Goal: Task Accomplishment & Management: Complete application form

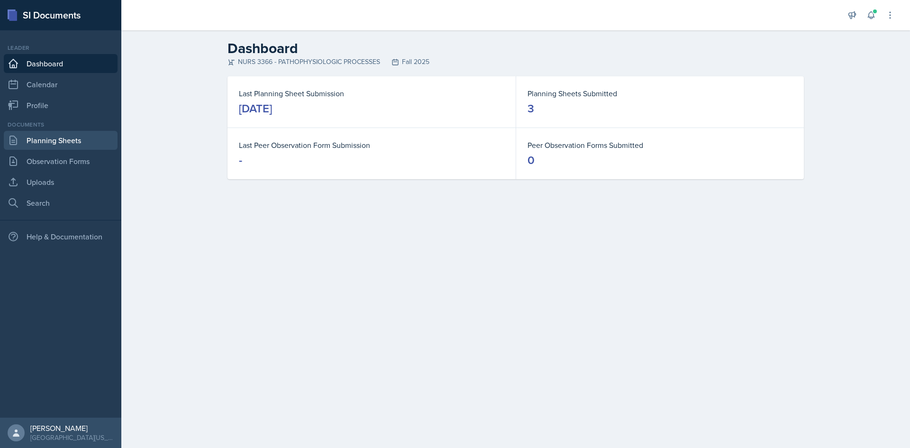
click at [72, 135] on link "Planning Sheets" at bounding box center [61, 140] width 114 height 19
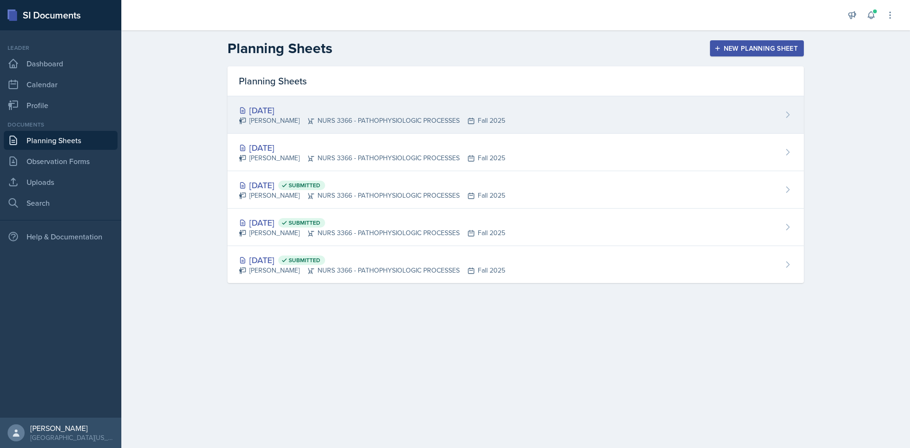
click at [408, 119] on div "[PERSON_NAME] NURS 3366 - PATHOPHYSIOLOGIC PROCESSES Fall 2025" at bounding box center [372, 121] width 266 height 10
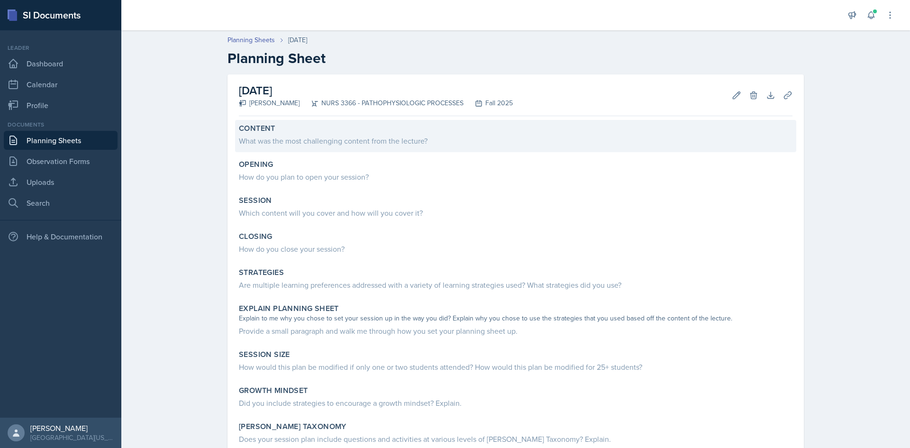
click at [342, 141] on div "What was the most challenging content from the lecture?" at bounding box center [516, 140] width 554 height 11
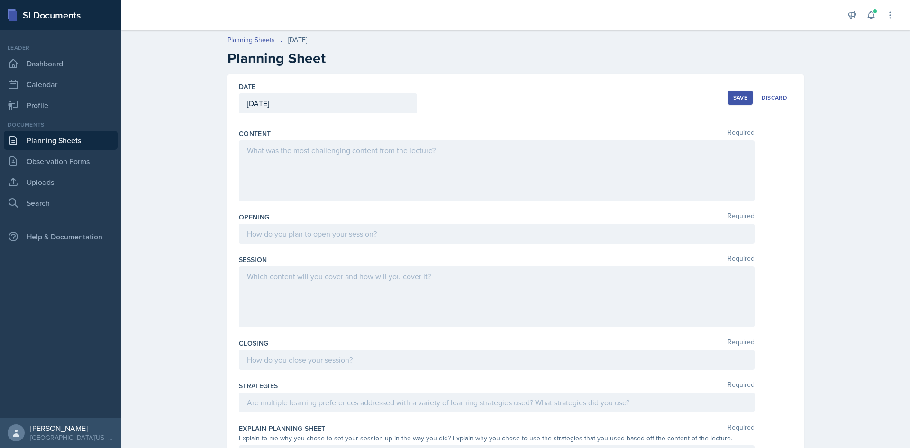
click at [376, 150] on div at bounding box center [497, 170] width 516 height 61
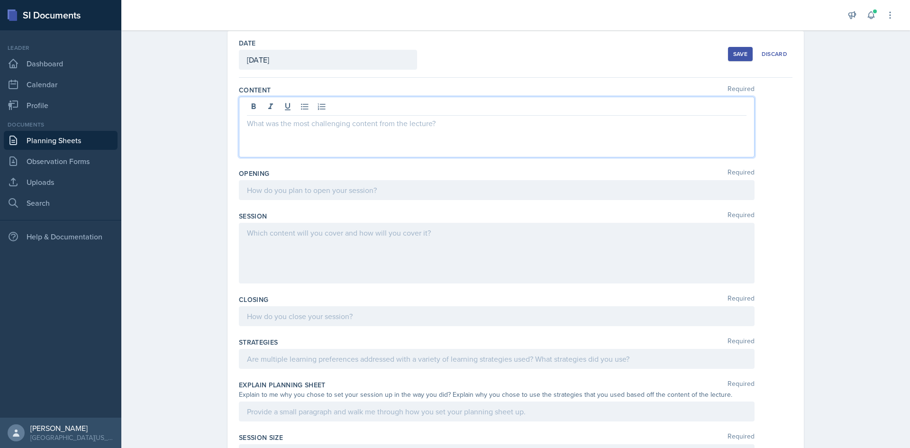
scroll to position [47, 0]
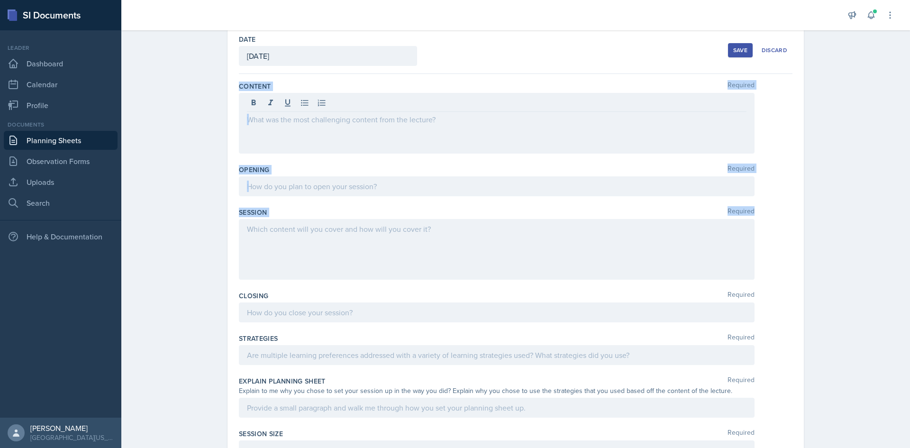
drag, startPoint x: 237, startPoint y: 86, endPoint x: 471, endPoint y: 246, distance: 282.7
click at [474, 247] on div "Content Required Opening Required Session Required Closing Required Strategies …" at bounding box center [516, 338] width 554 height 529
click at [465, 82] on div "Content Required" at bounding box center [516, 86] width 554 height 9
drag, startPoint x: 459, startPoint y: 131, endPoint x: 453, endPoint y: 133, distance: 6.6
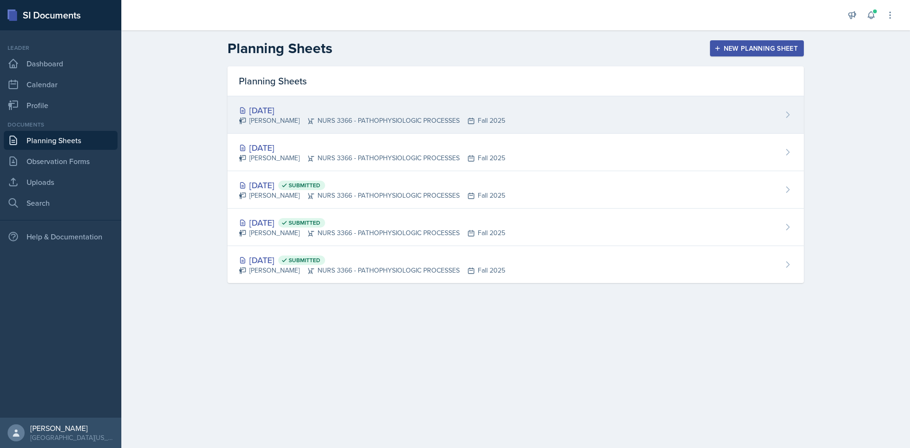
click at [369, 119] on div "[PERSON_NAME] NURS 3366 - PATHOPHYSIOLOGIC PROCESSES Fall 2025" at bounding box center [372, 121] width 266 height 10
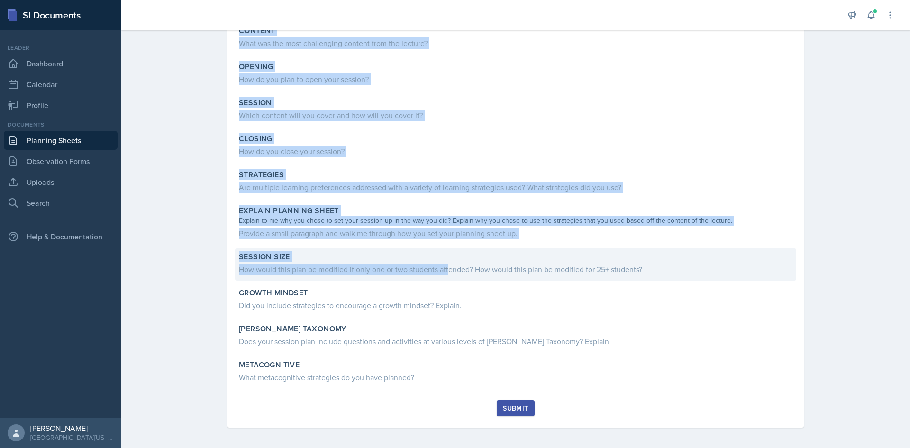
scroll to position [100, 0]
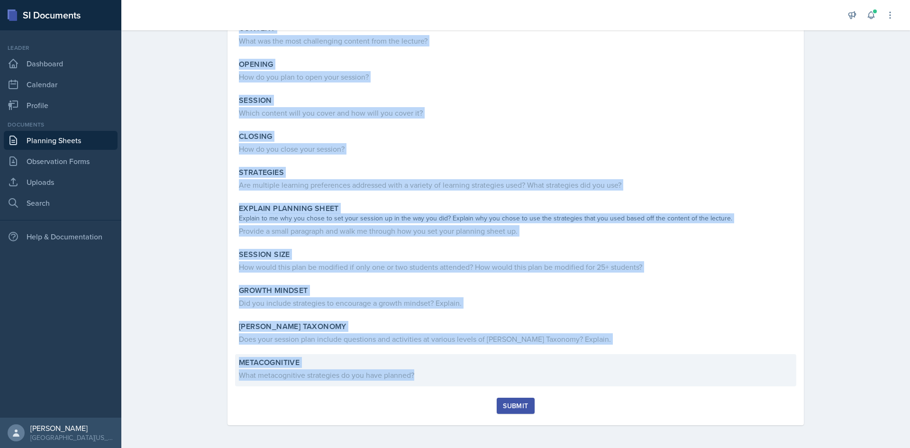
drag, startPoint x: 237, startPoint y: 130, endPoint x: 447, endPoint y: 375, distance: 323.1
click at [460, 377] on div "Content What was the most challenging content from the lecture? Opening How do …" at bounding box center [516, 209] width 554 height 378
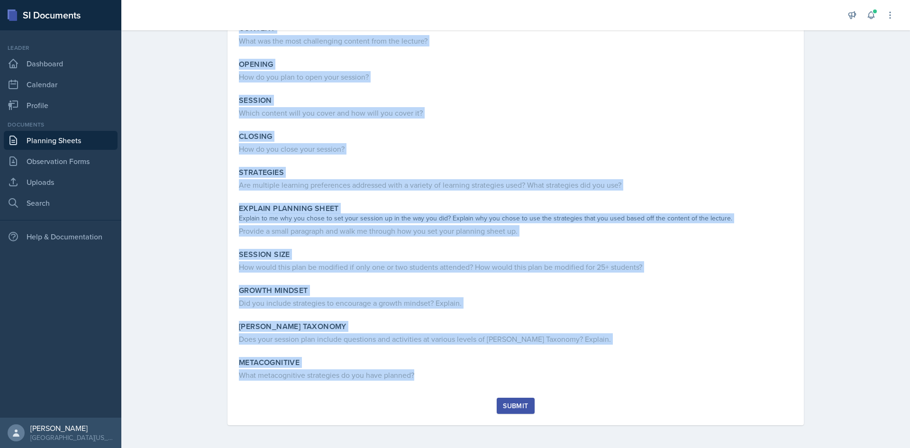
copy div "Loremip Dolo sit ame cons adipiscinge seddoei temp inc utlabor? Etdolor Mag al …"
click at [381, 160] on div "Content What was the most challenging content from the lecture? Opening How do …" at bounding box center [516, 209] width 554 height 378
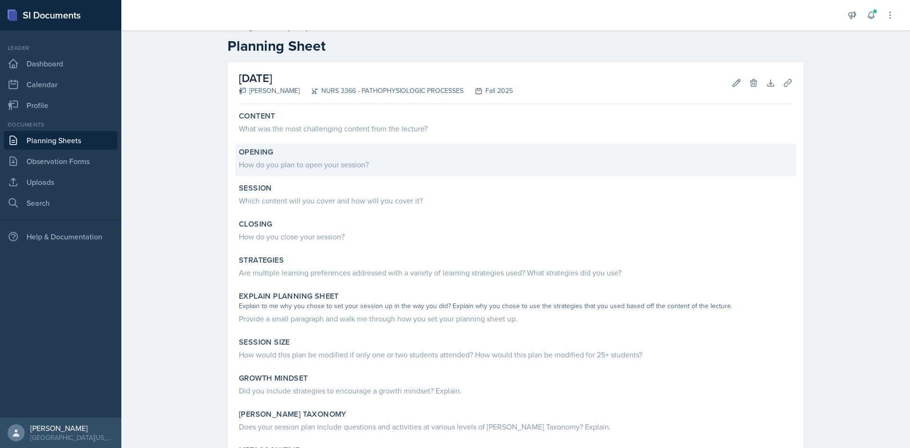
scroll to position [0, 0]
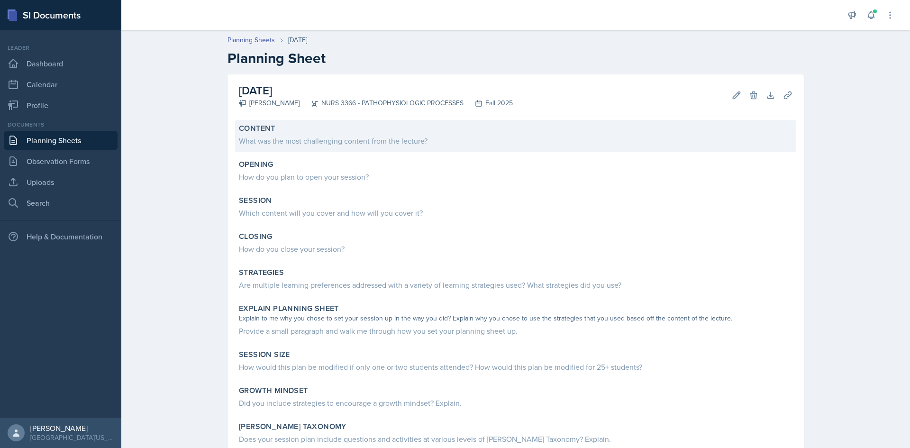
click at [331, 143] on div "What was the most challenging content from the lecture?" at bounding box center [516, 140] width 554 height 11
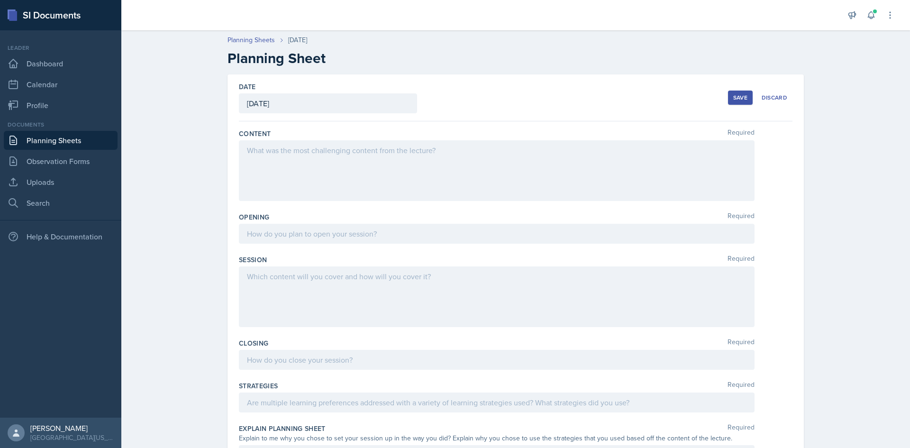
click at [355, 159] on div at bounding box center [497, 170] width 516 height 61
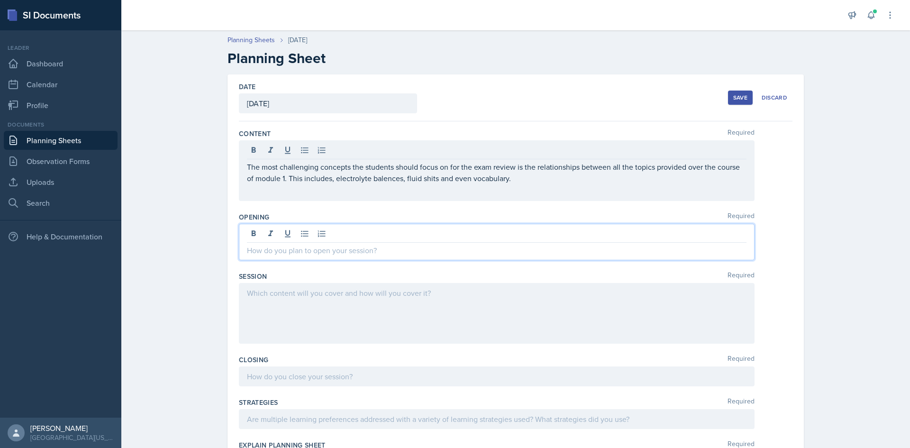
click at [406, 232] on div at bounding box center [497, 242] width 516 height 37
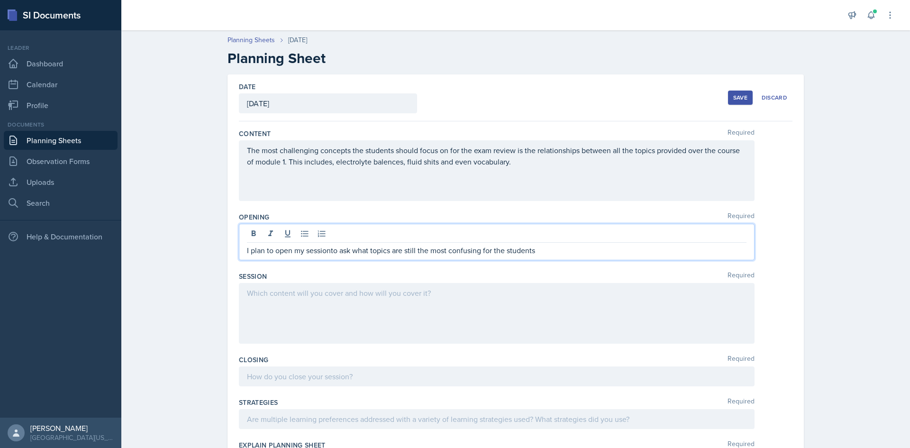
click at [424, 303] on div at bounding box center [497, 313] width 516 height 61
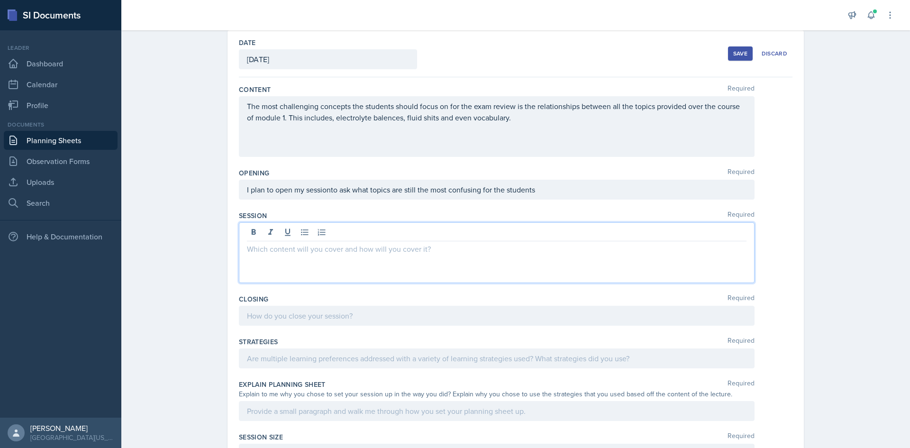
scroll to position [47, 0]
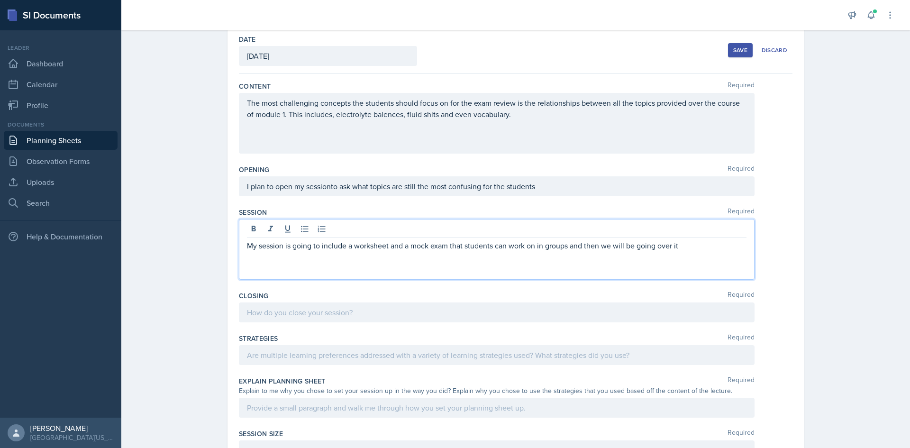
click at [389, 314] on div at bounding box center [497, 312] width 516 height 20
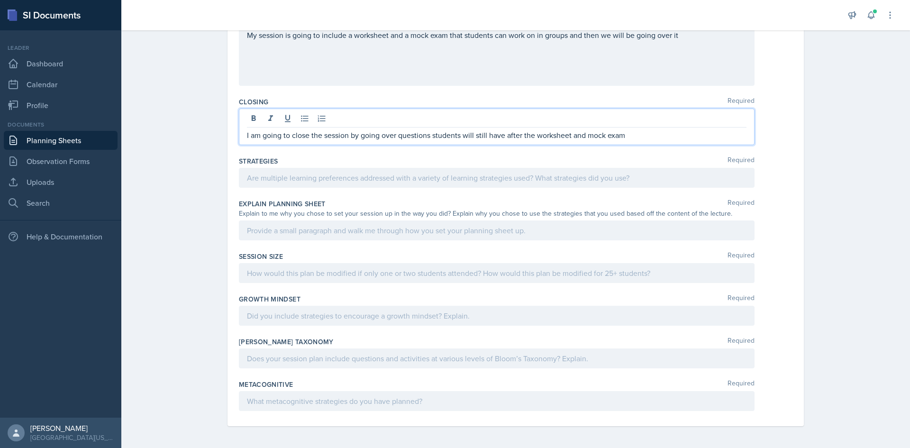
scroll to position [242, 0]
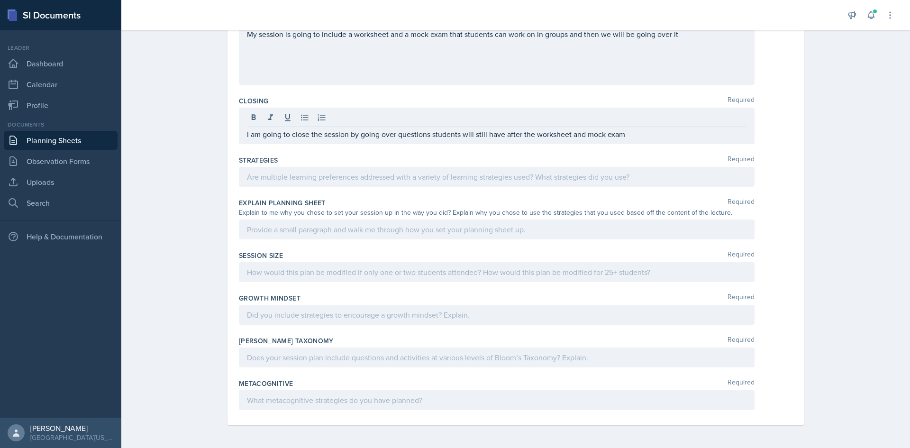
click at [357, 168] on div at bounding box center [497, 177] width 516 height 20
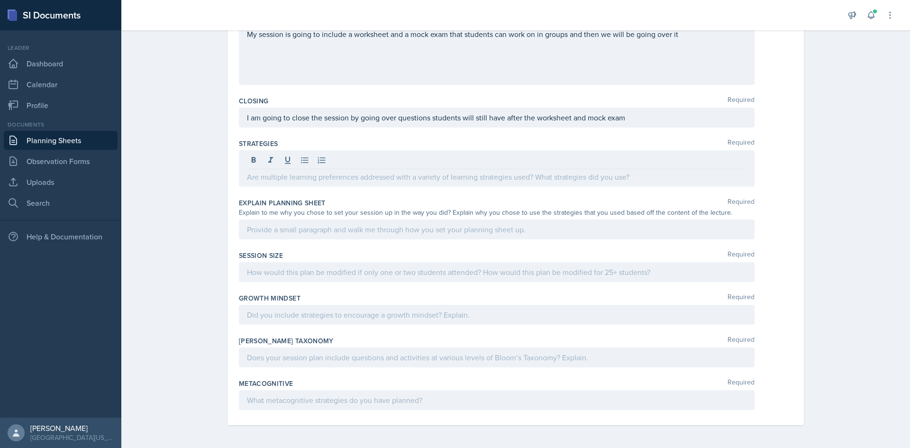
click at [369, 183] on div at bounding box center [497, 168] width 516 height 37
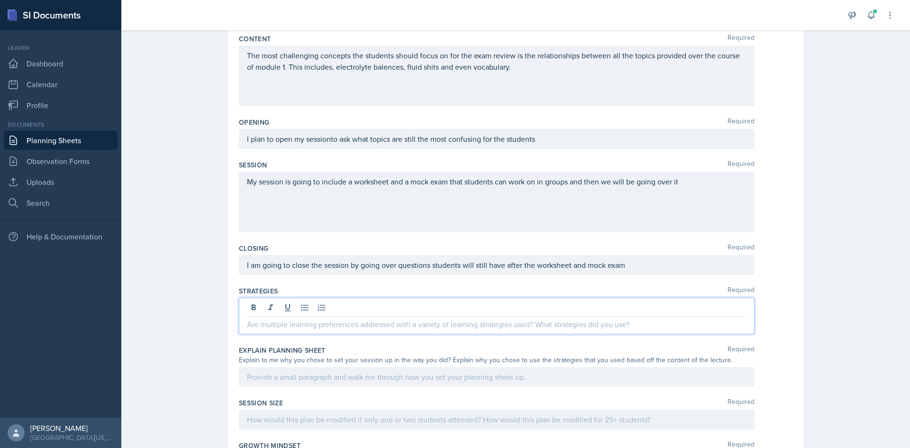
scroll to position [111, 0]
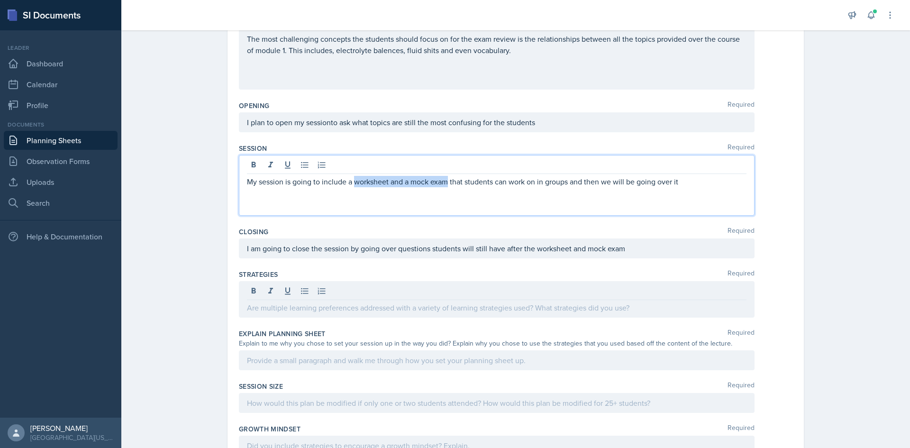
drag, startPoint x: 352, startPoint y: 184, endPoint x: 446, endPoint y: 183, distance: 93.4
click at [446, 183] on p "My session is going to include a worksheet and a mock exam that students can wo…" at bounding box center [497, 181] width 500 height 11
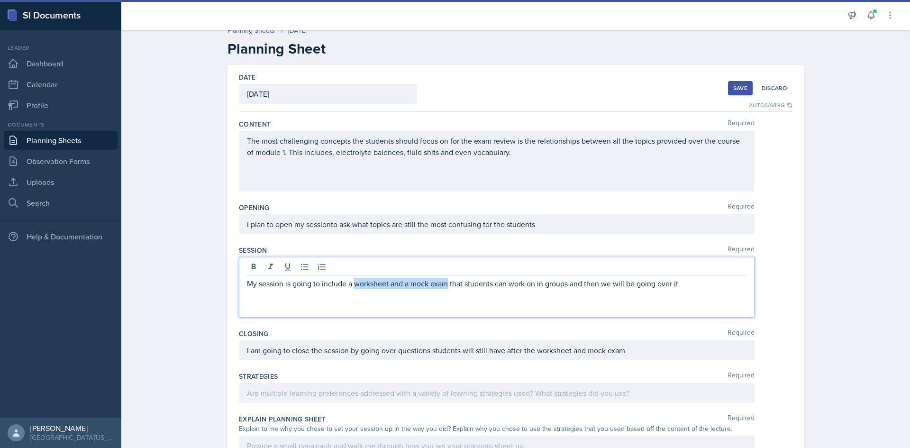
scroll to position [0, 0]
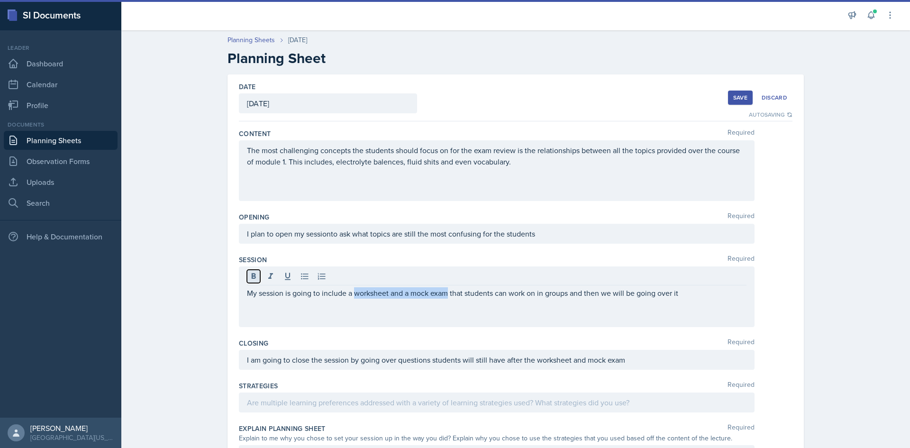
click at [254, 278] on icon at bounding box center [253, 276] width 9 height 9
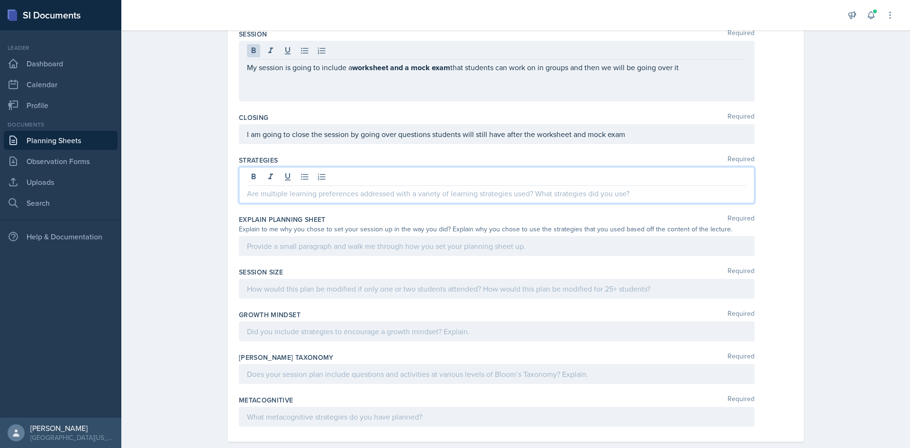
scroll to position [242, 0]
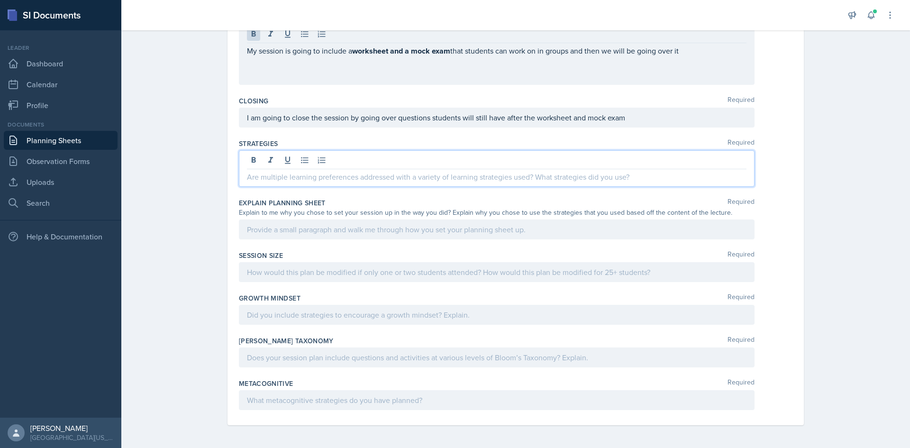
click at [341, 176] on p at bounding box center [497, 176] width 500 height 11
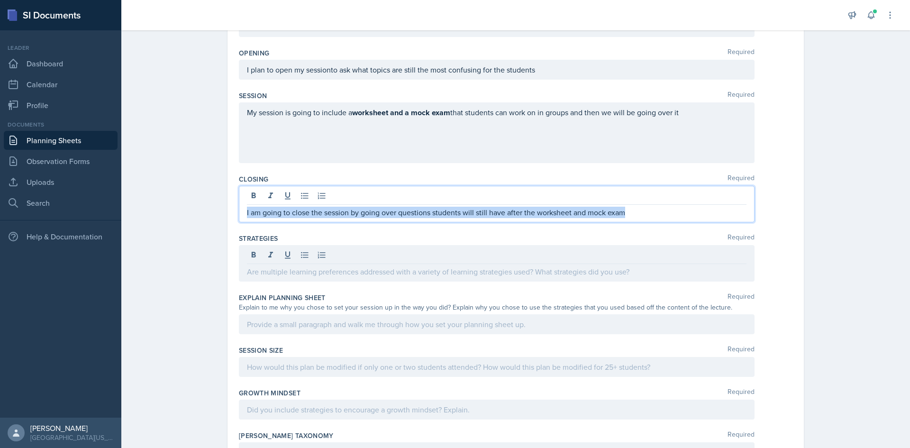
drag, startPoint x: 641, startPoint y: 214, endPoint x: 219, endPoint y: 205, distance: 422.0
click at [217, 202] on div "Date [DATE] [DATE] 31 1 2 3 4 5 6 7 8 9 10 11 12 13 14 15 16 17 18 19 20 21 22 …" at bounding box center [515, 226] width 607 height 632
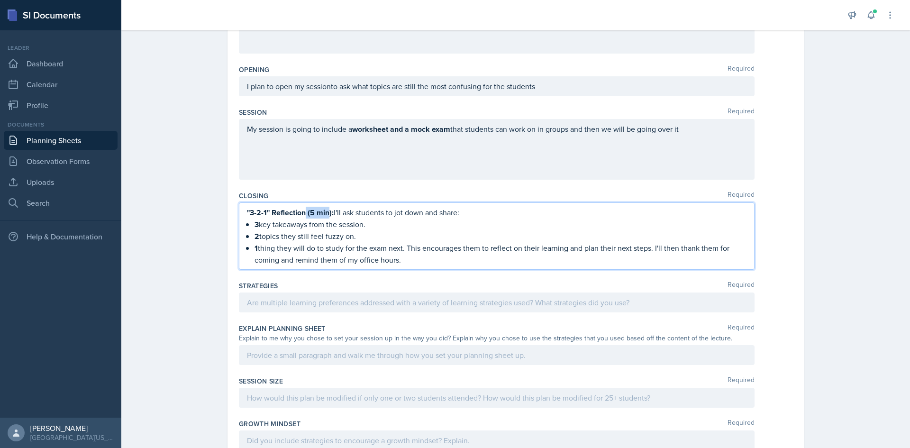
drag, startPoint x: 327, startPoint y: 213, endPoint x: 301, endPoint y: 211, distance: 26.7
click at [301, 211] on strong ""3-2-1" Reflection (5 min):" at bounding box center [290, 212] width 87 height 11
click at [325, 218] on p ""3-2-1" Reflection (5 min): I'll ask students to jot down and share:" at bounding box center [497, 213] width 500 height 12
drag, startPoint x: 328, startPoint y: 213, endPoint x: 304, endPoint y: 211, distance: 23.8
click at [304, 211] on strong ""3-2-1" Reflection (5 min):" at bounding box center [290, 212] width 87 height 11
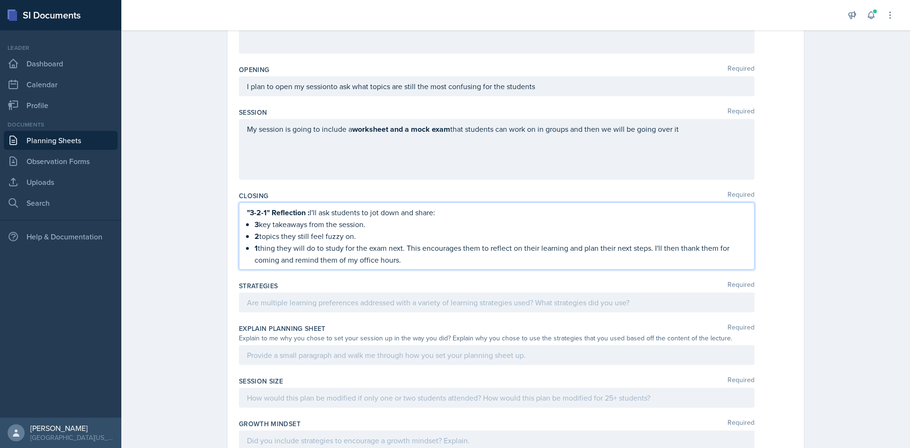
click at [247, 224] on div ""3-2-1" Reflection : I'll ask students to jot down and share: 3 key takeaways f…" at bounding box center [497, 236] width 500 height 59
click at [247, 236] on div ""3-2-1" Reflection : I'll ask students to jot down and share: 3 key takeaways f…" at bounding box center [497, 236] width 500 height 59
click at [250, 248] on div ""3-2-1" Reflection : I'll ask students to jot down and share: 3 key takeaways f…" at bounding box center [497, 236] width 500 height 59
drag, startPoint x: 398, startPoint y: 247, endPoint x: 440, endPoint y: 266, distance: 46.3
click at [440, 266] on div ""3-2-1" Reflection : I'll ask students to jot down and share: 3 key takeaways f…" at bounding box center [497, 235] width 516 height 67
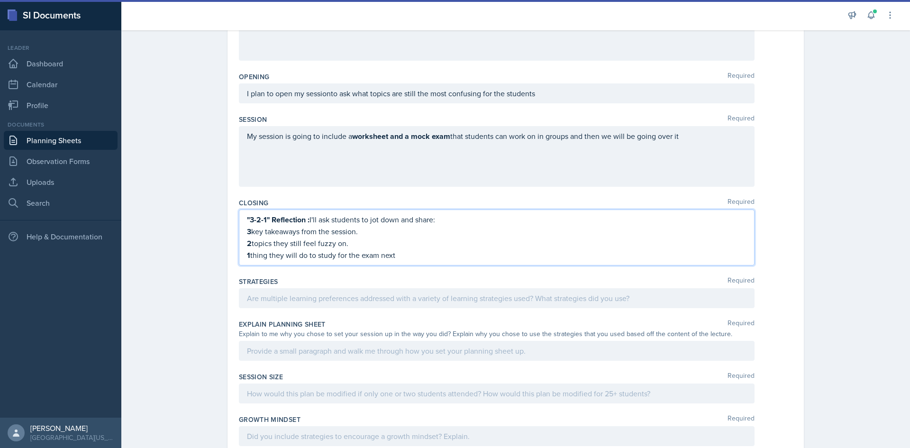
scroll to position [72, 0]
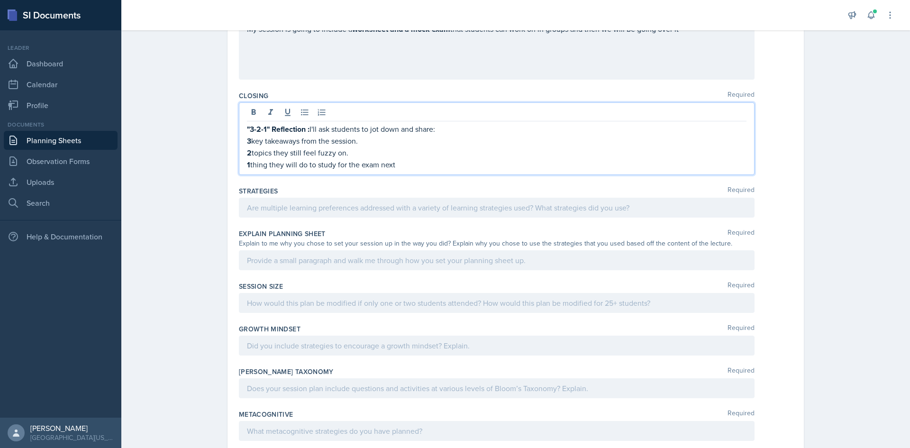
click at [321, 213] on p at bounding box center [497, 207] width 500 height 11
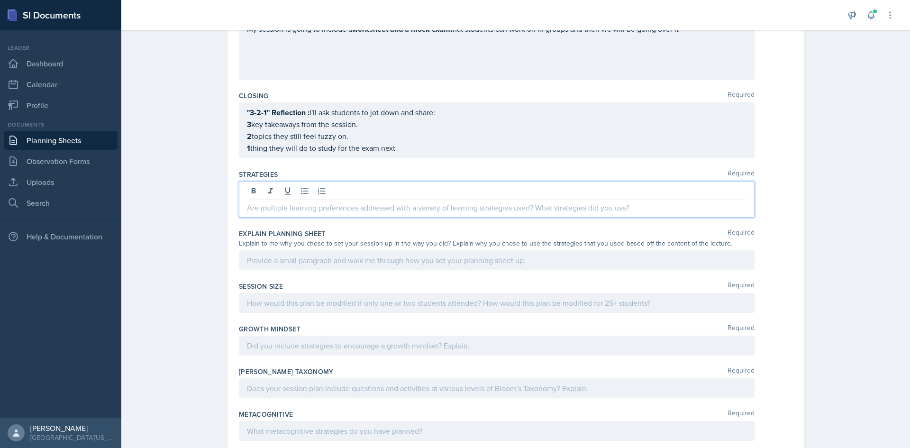
scroll to position [231, 0]
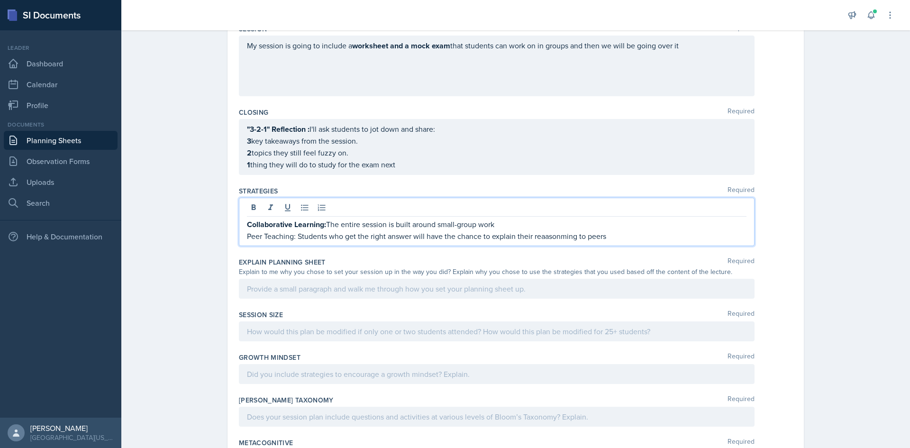
click at [640, 238] on p "Peer Teaching: Students who get the right answer will have the chance to explai…" at bounding box center [497, 235] width 500 height 11
click at [500, 219] on p "Collaborative Learning: The entire session is built around small-group work" at bounding box center [497, 225] width 500 height 12
drag, startPoint x: 573, startPoint y: 238, endPoint x: 531, endPoint y: 233, distance: 42.1
click at [531, 233] on p "Peer Teaching: Students who get the right answer will have the chance to explai…" at bounding box center [497, 235] width 500 height 11
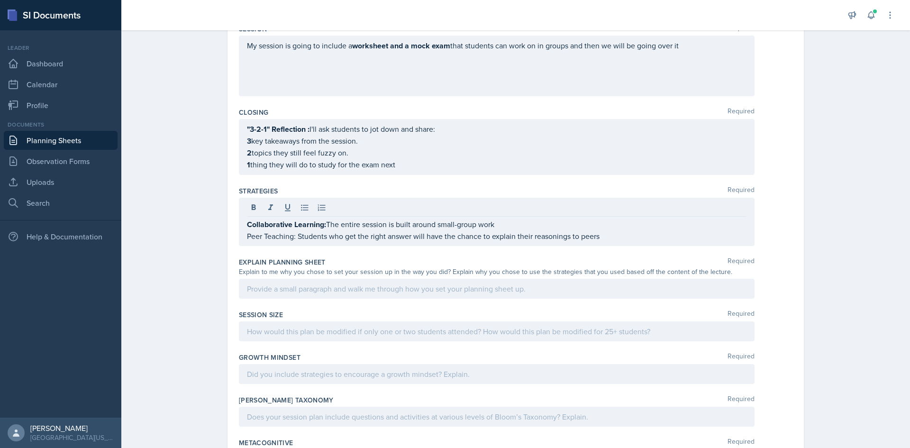
click at [316, 294] on div at bounding box center [497, 289] width 516 height 20
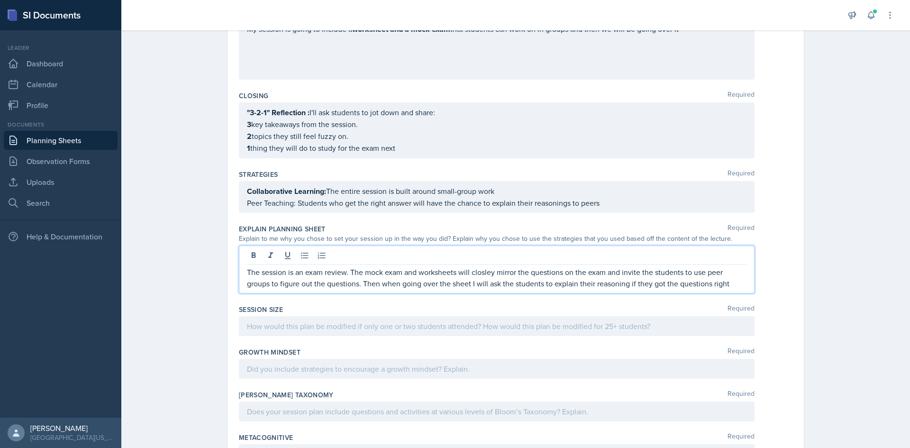
click at [351, 325] on div at bounding box center [497, 326] width 516 height 20
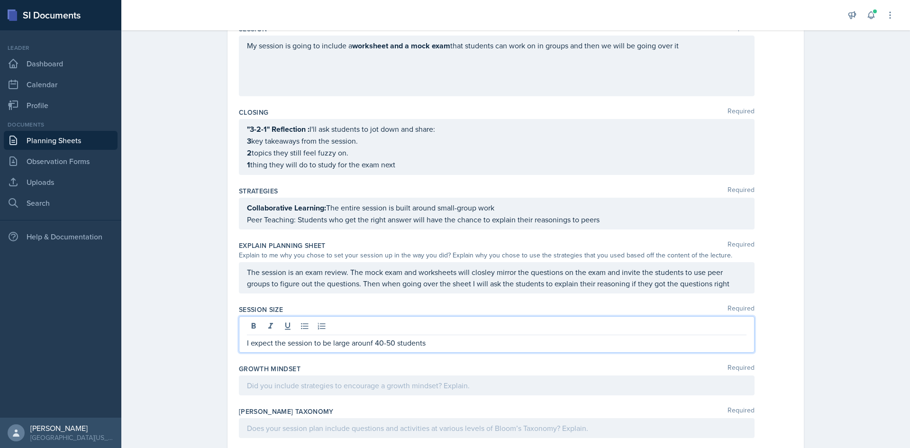
click at [368, 344] on p "I expect the session to be large arounf 40-50 students" at bounding box center [497, 342] width 500 height 11
click at [370, 345] on p "I expect the session to be large arounf 40-50 students" at bounding box center [497, 342] width 500 height 11
click at [446, 347] on p "I expect the session to be large around 40-50 students" at bounding box center [497, 342] width 500 height 11
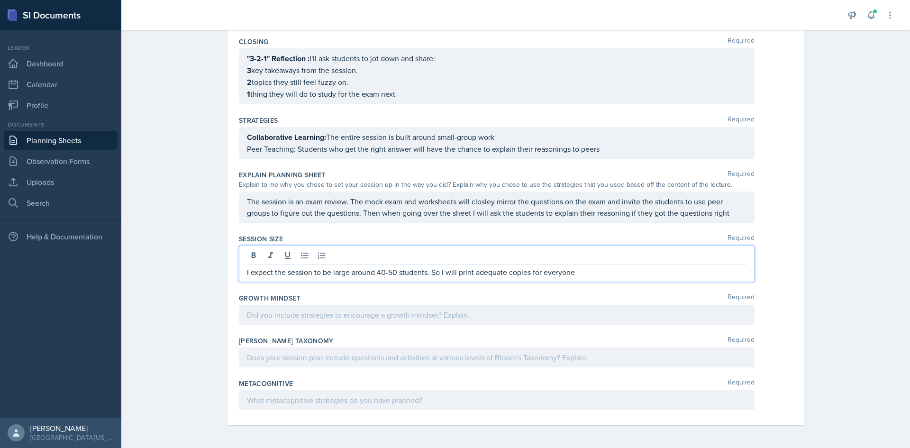
click at [331, 319] on p at bounding box center [497, 314] width 500 height 11
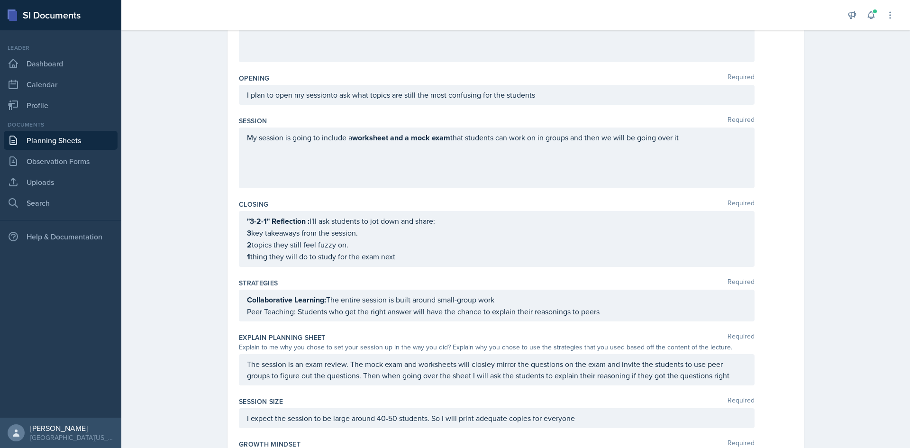
scroll to position [301, 0]
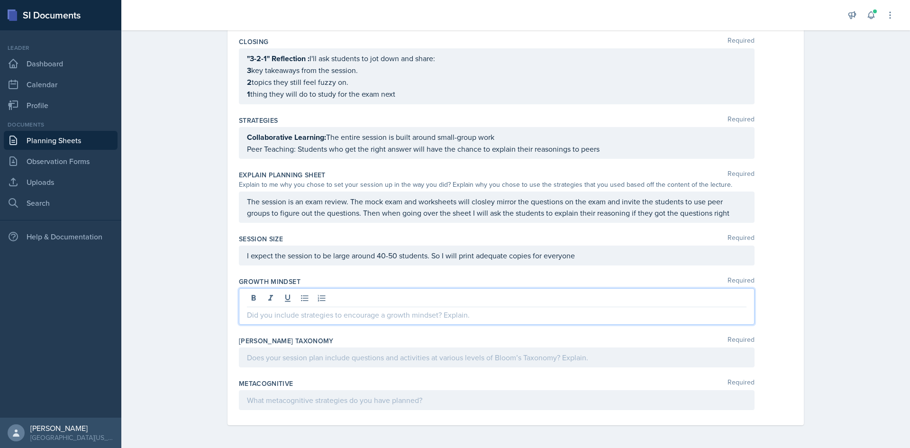
click at [282, 406] on div at bounding box center [497, 400] width 516 height 20
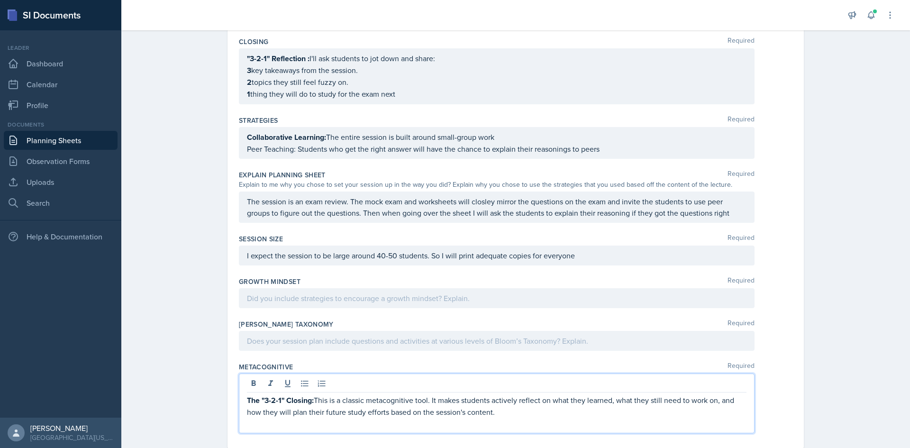
click at [279, 401] on strong "The "3-2-1" Closing:" at bounding box center [280, 400] width 67 height 11
click at [279, 402] on strong "The "3-2-1" Closing:" at bounding box center [280, 400] width 67 height 11
click at [280, 401] on strong "The "3-2-1" Closing:" at bounding box center [280, 400] width 67 height 11
click at [263, 401] on strong "The "3-2-1 Closing:" at bounding box center [279, 400] width 64 height 11
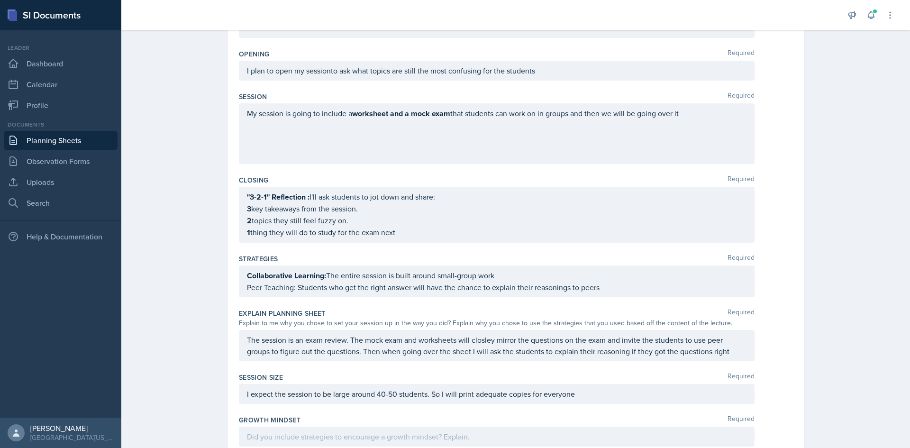
scroll to position [159, 0]
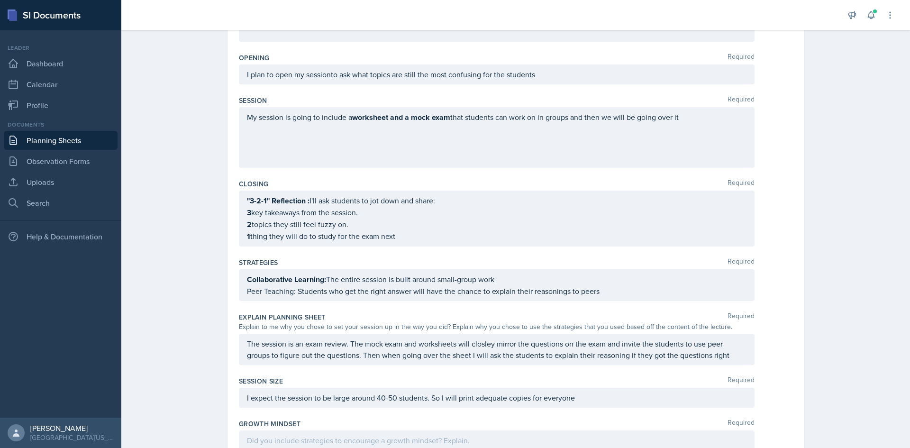
click at [265, 202] on strong ""3-2-1" Reflection :" at bounding box center [278, 200] width 63 height 11
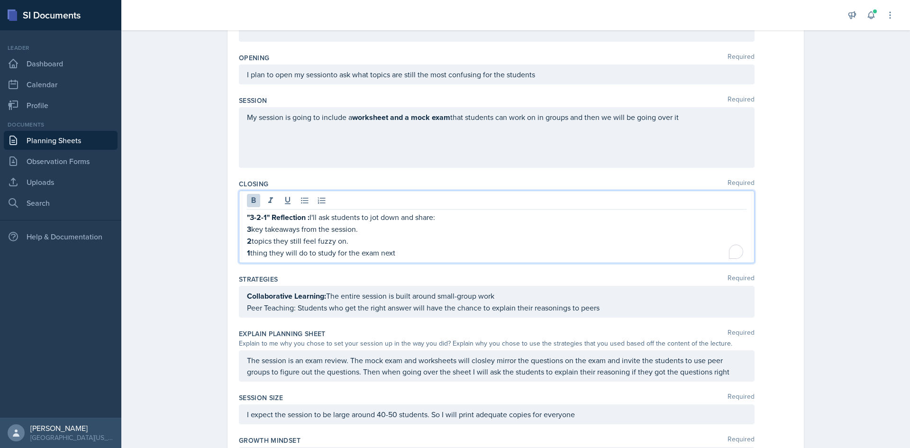
scroll to position [176, 0]
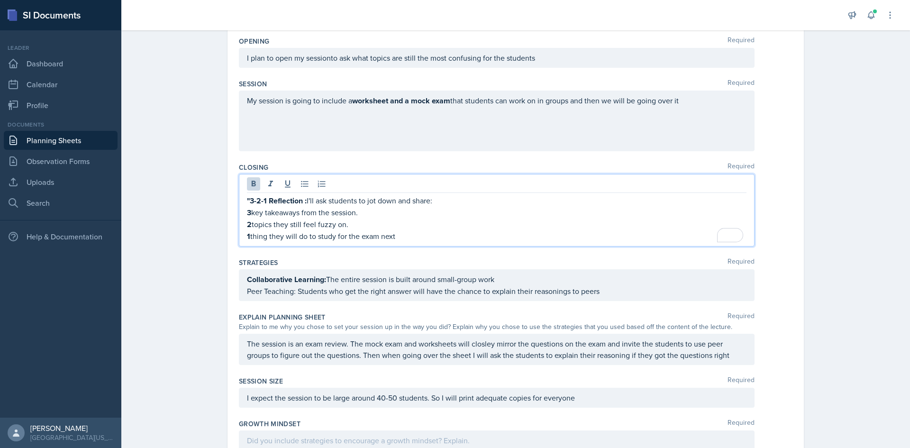
click at [247, 202] on strong ""3-2-1 Reflection :" at bounding box center [277, 200] width 60 height 11
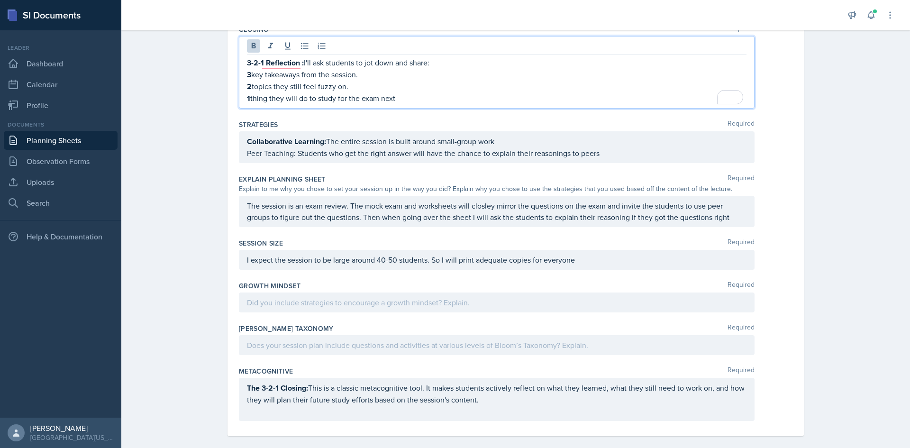
scroll to position [325, 0]
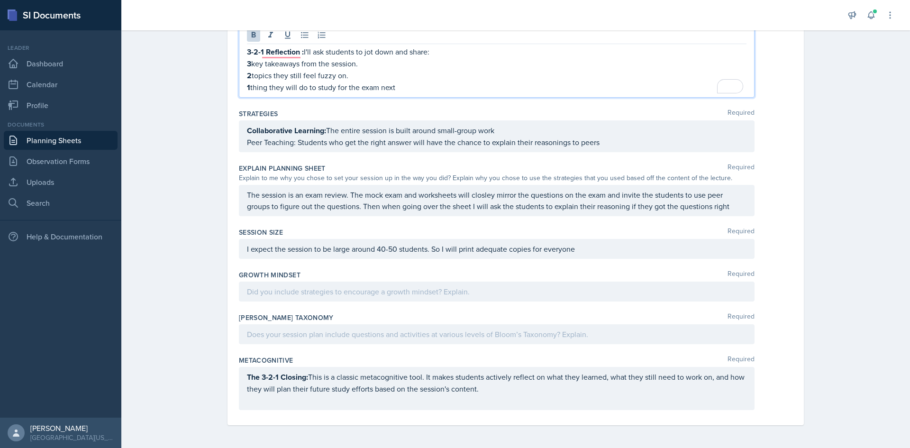
click at [296, 295] on div at bounding box center [497, 292] width 516 height 20
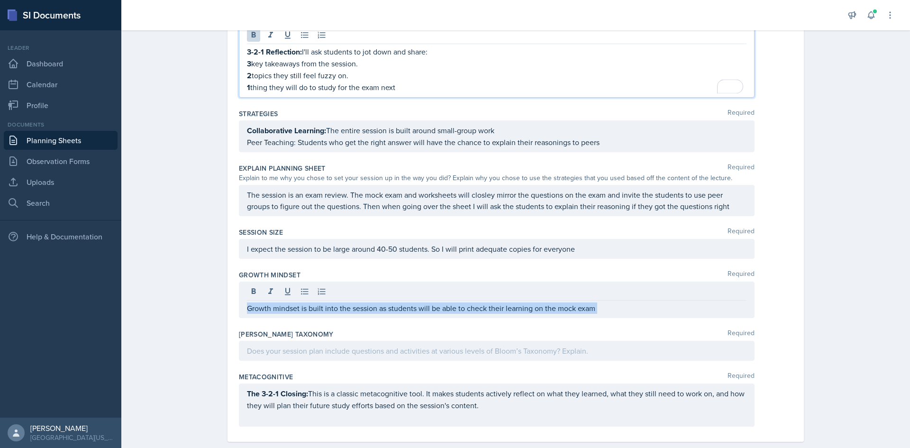
drag, startPoint x: 606, startPoint y: 302, endPoint x: 606, endPoint y: 309, distance: 6.7
click at [605, 303] on div "Growth mindset is built into the session as students will be able to check thei…" at bounding box center [497, 300] width 516 height 37
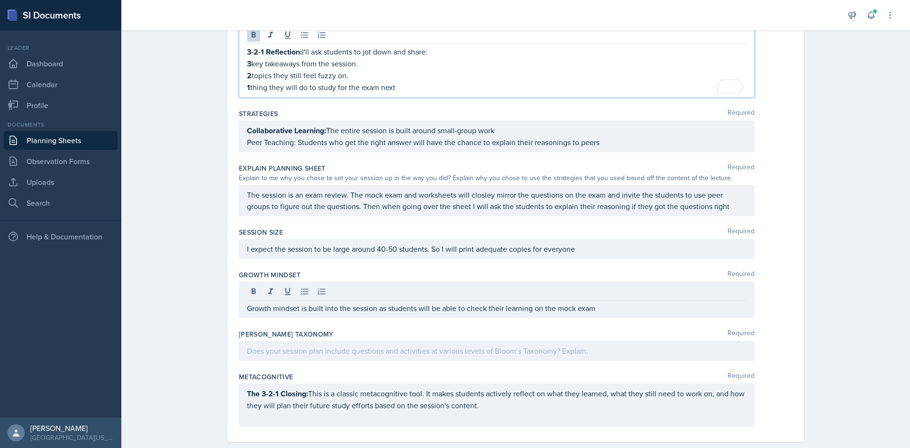
scroll to position [308, 0]
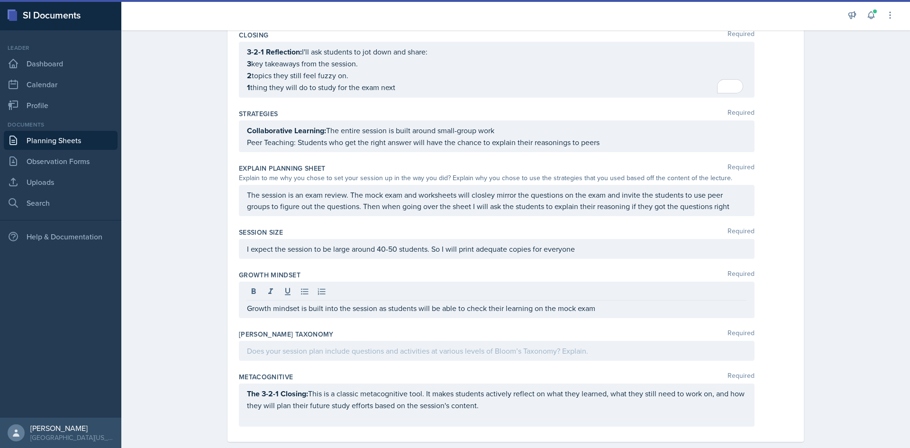
click at [617, 308] on p "Growth mindset is built into the session as students will be able to check thei…" at bounding box center [497, 307] width 500 height 11
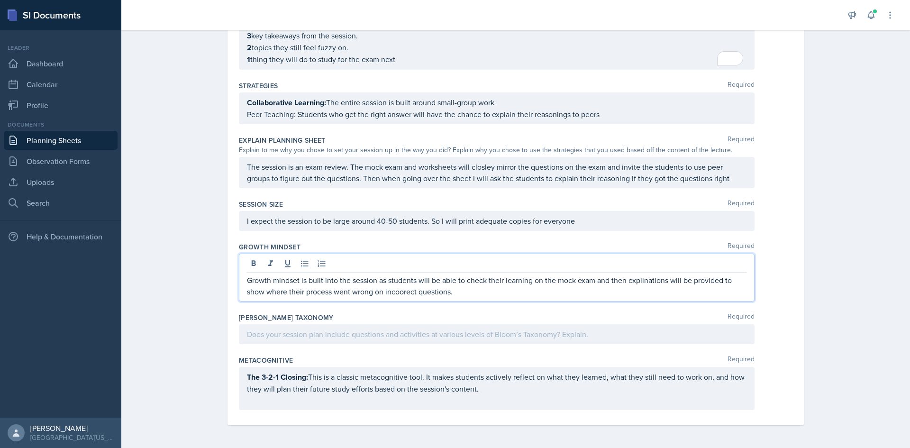
click at [371, 335] on p at bounding box center [497, 334] width 500 height 11
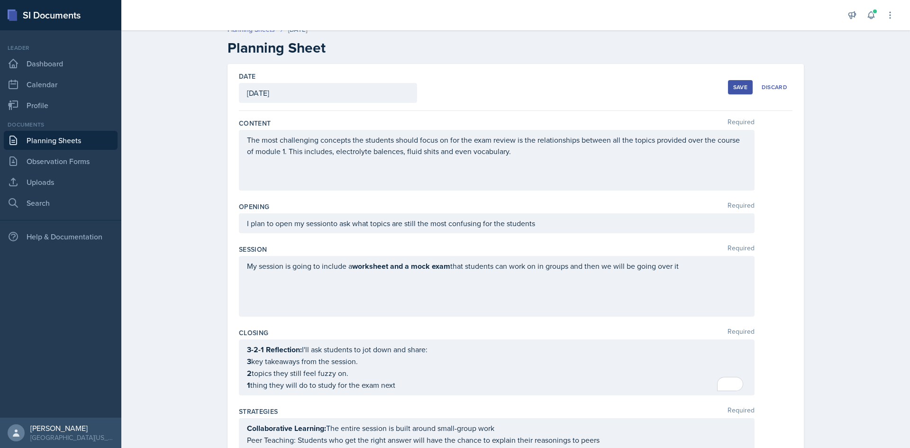
scroll to position [0, 0]
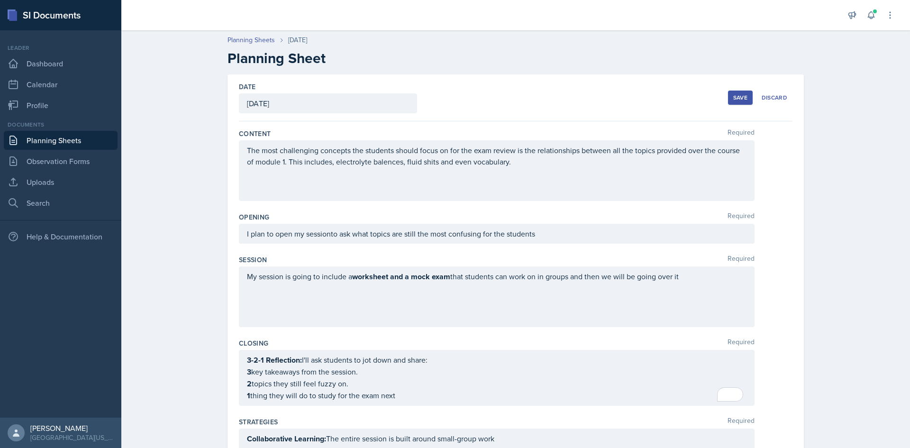
click at [734, 102] on button "Save" at bounding box center [740, 98] width 25 height 14
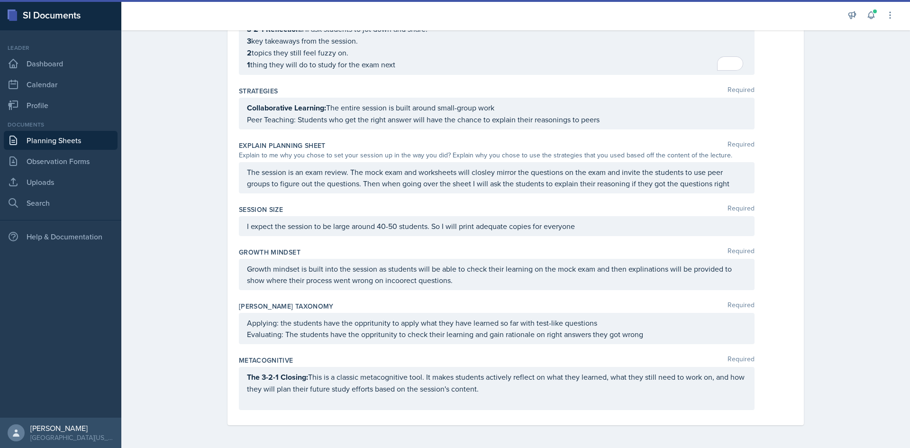
scroll to position [196, 0]
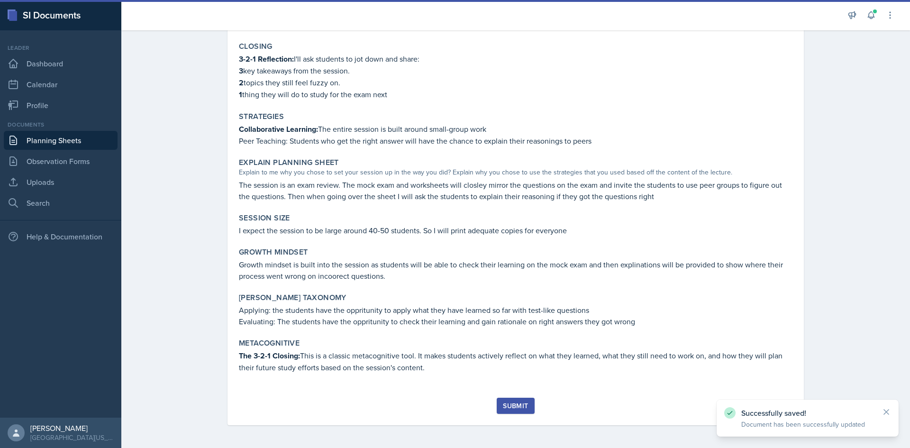
click at [514, 410] on div "Submit" at bounding box center [515, 406] width 25 height 8
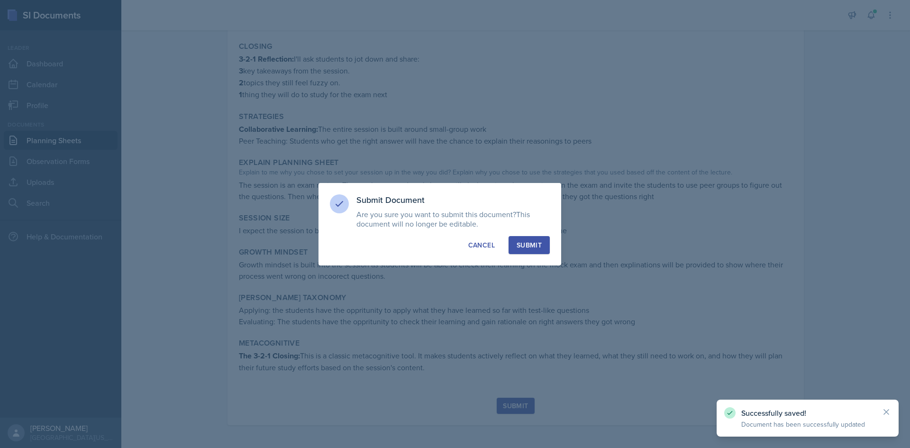
click at [530, 240] on button "Submit" at bounding box center [529, 245] width 41 height 18
